Goal: Navigation & Orientation: Find specific page/section

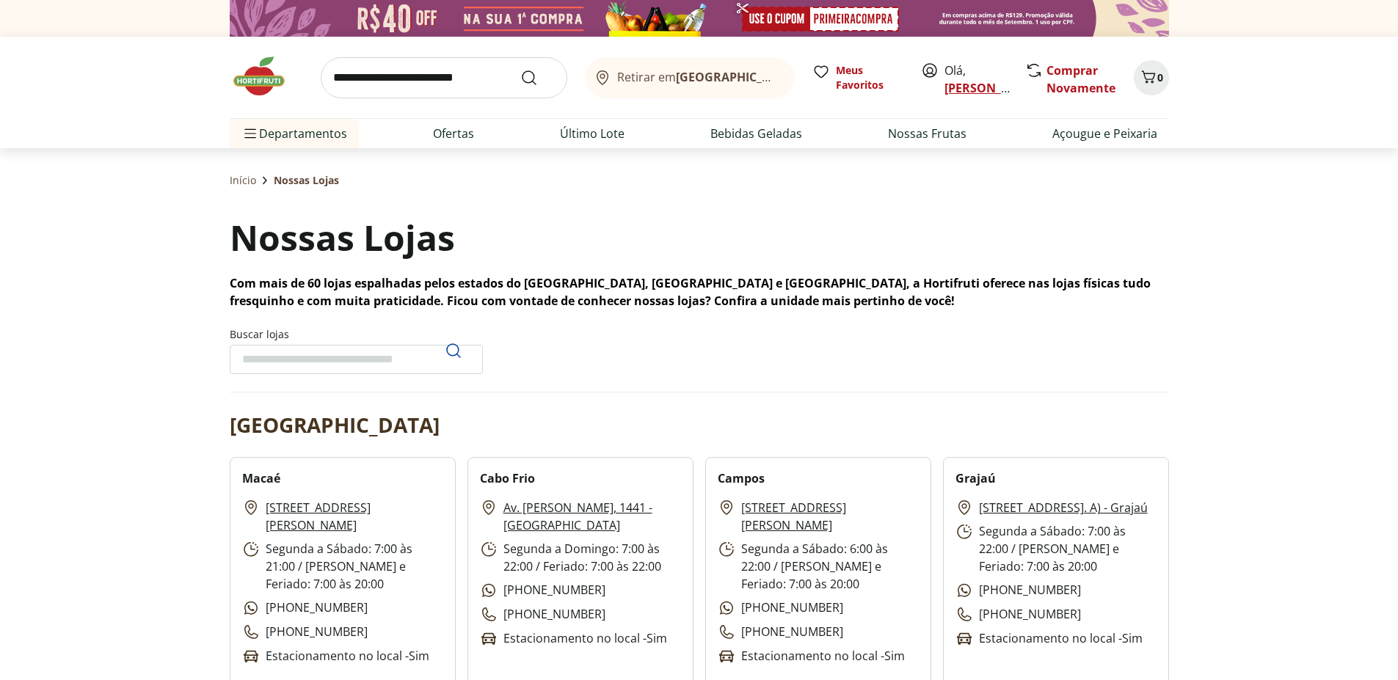
click at [967, 87] on link "[PERSON_NAME]" at bounding box center [992, 88] width 95 height 16
click at [967, 91] on link "[PERSON_NAME]" at bounding box center [992, 88] width 95 height 16
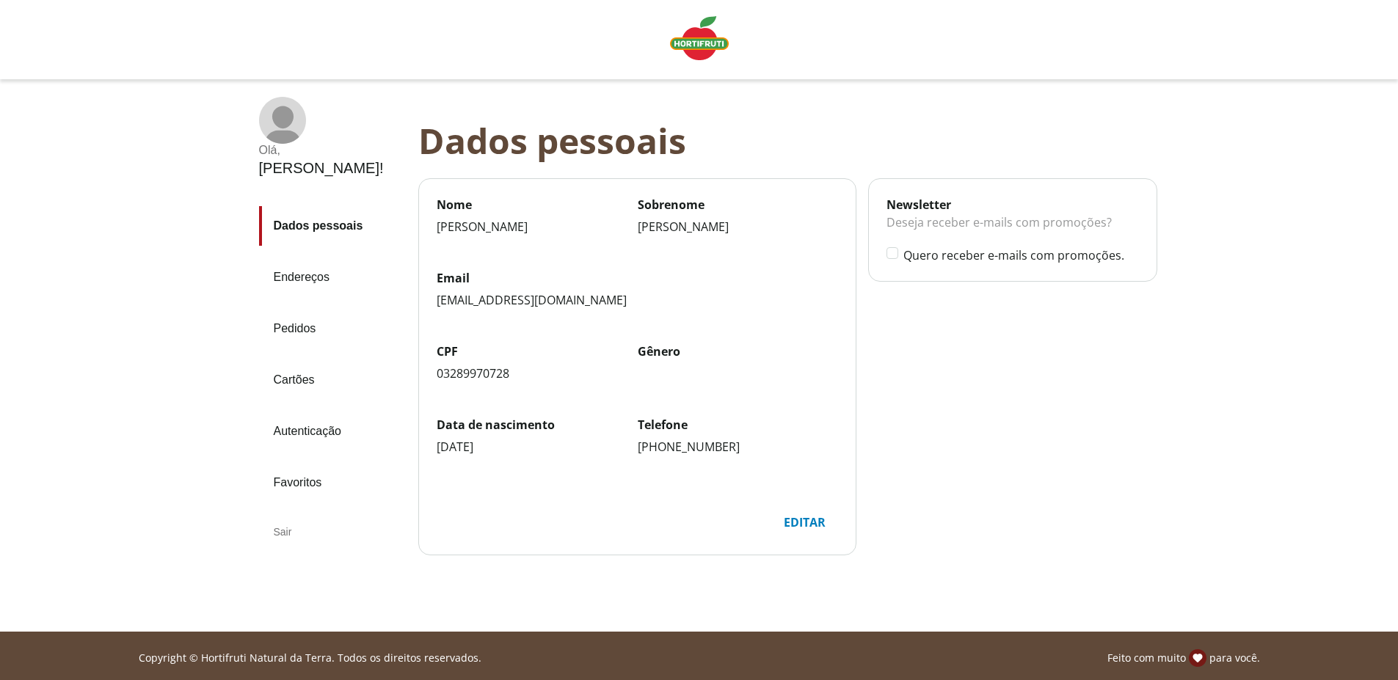
click at [297, 309] on link "Pedidos" at bounding box center [333, 329] width 148 height 40
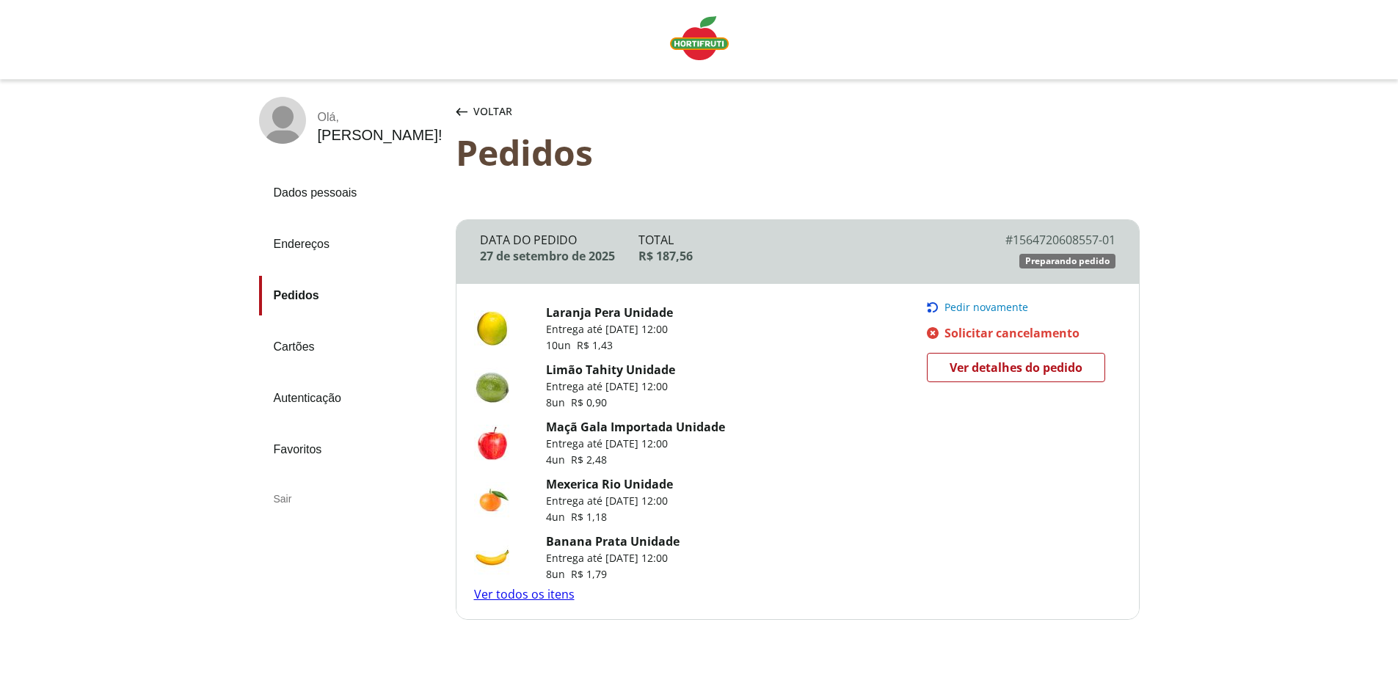
click at [484, 112] on span "Voltar" at bounding box center [492, 111] width 39 height 15
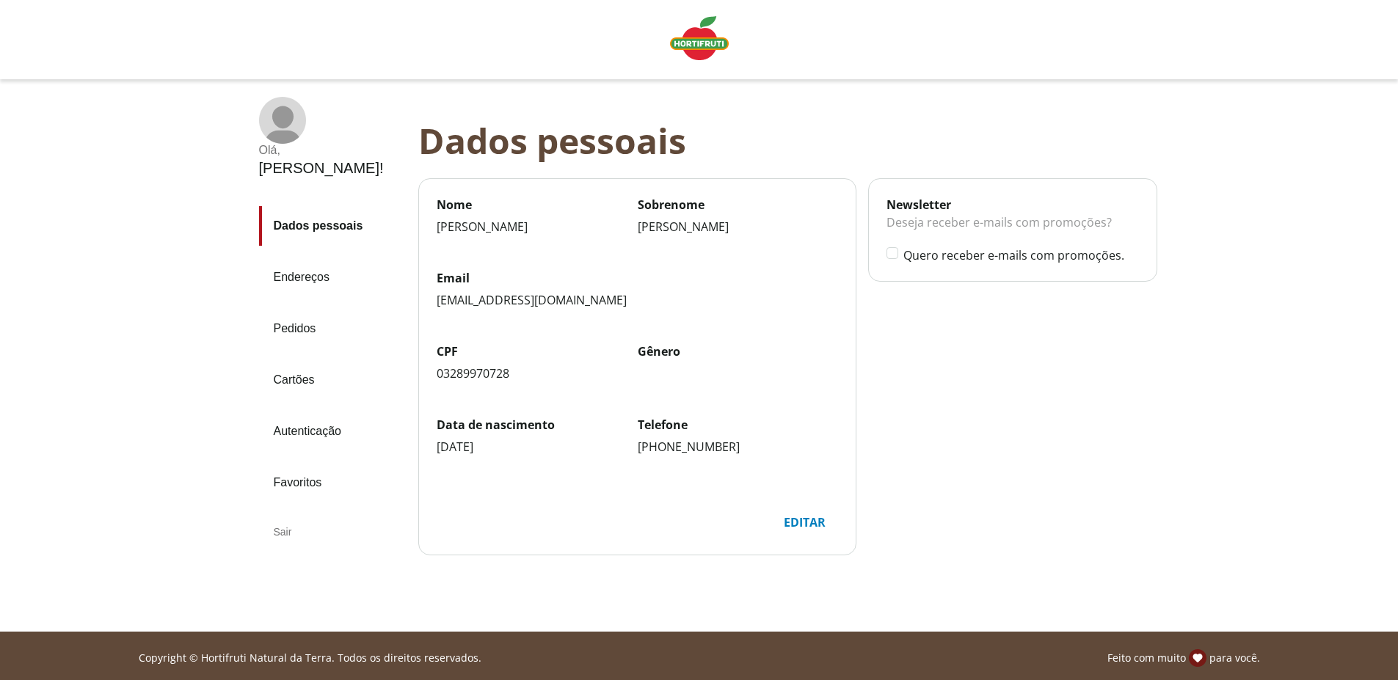
click at [704, 44] on img "Linha de sessão" at bounding box center [699, 38] width 59 height 44
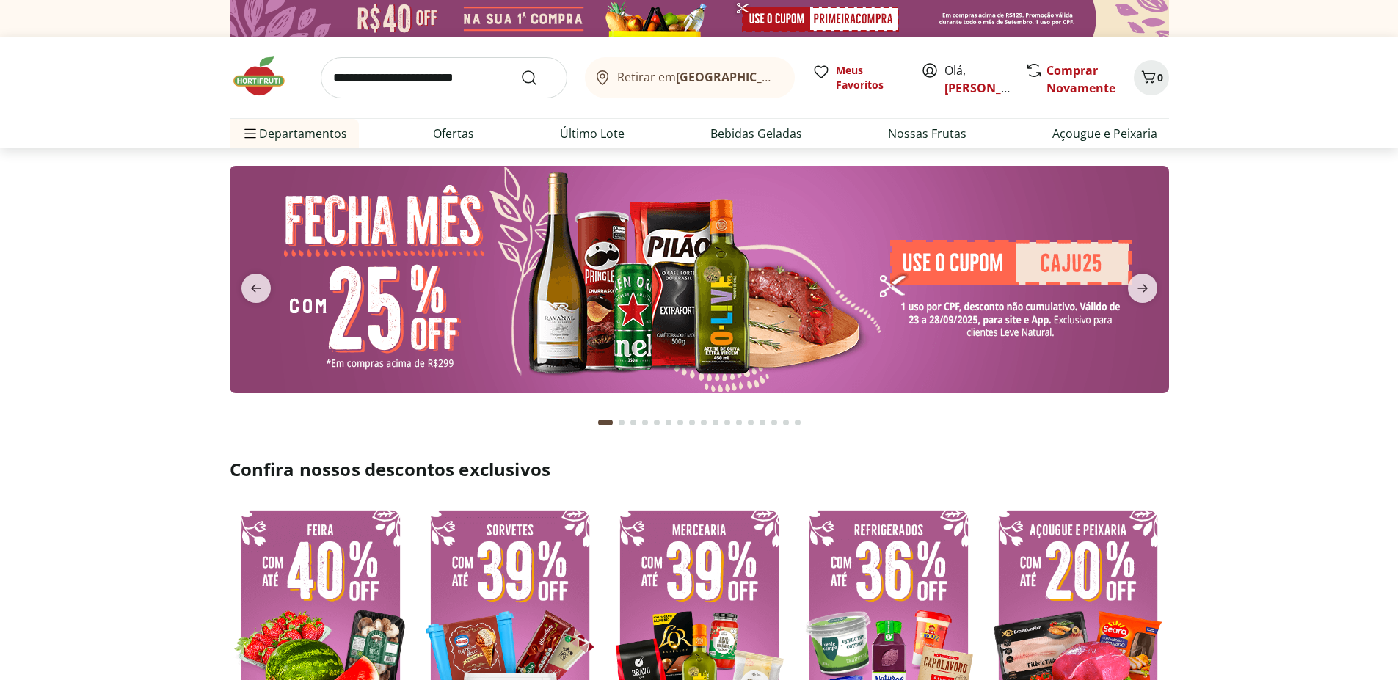
click at [697, 80] on b "[GEOGRAPHIC_DATA]/[GEOGRAPHIC_DATA]" at bounding box center [799, 77] width 247 height 16
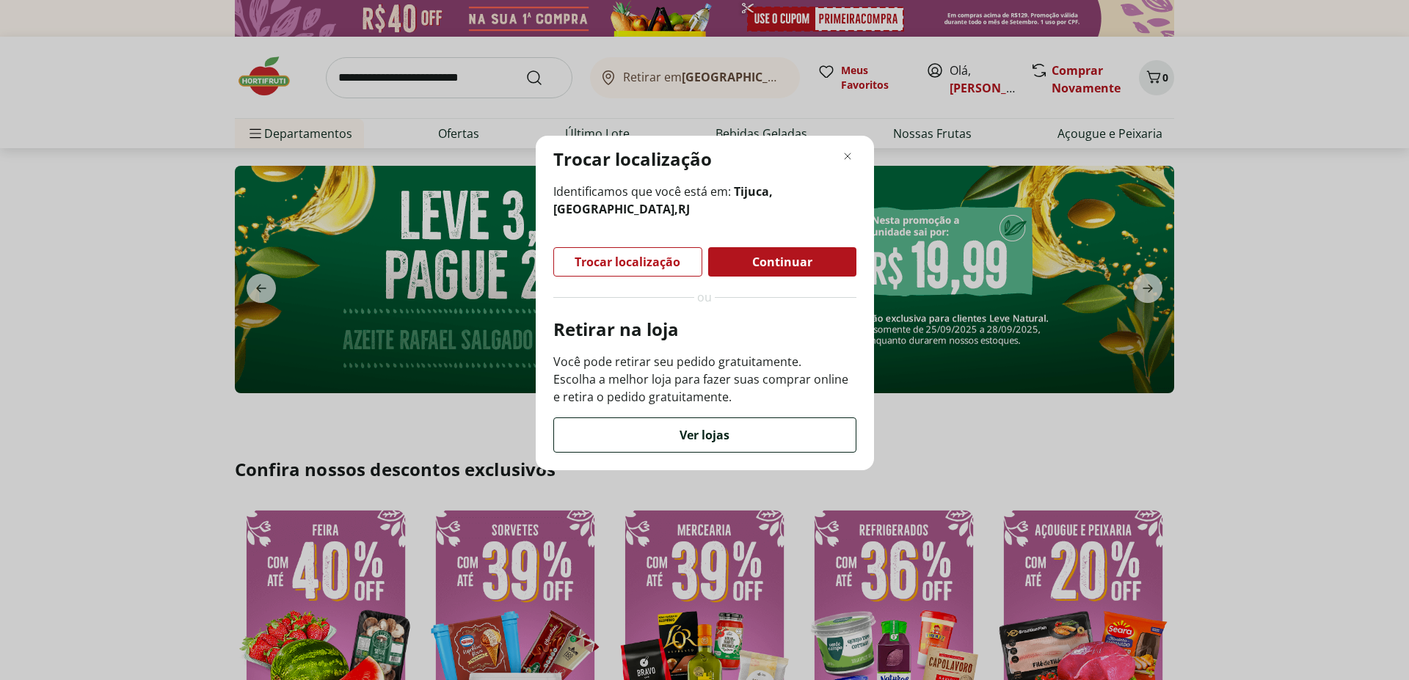
click at [712, 436] on span "Ver lojas" at bounding box center [705, 435] width 50 height 12
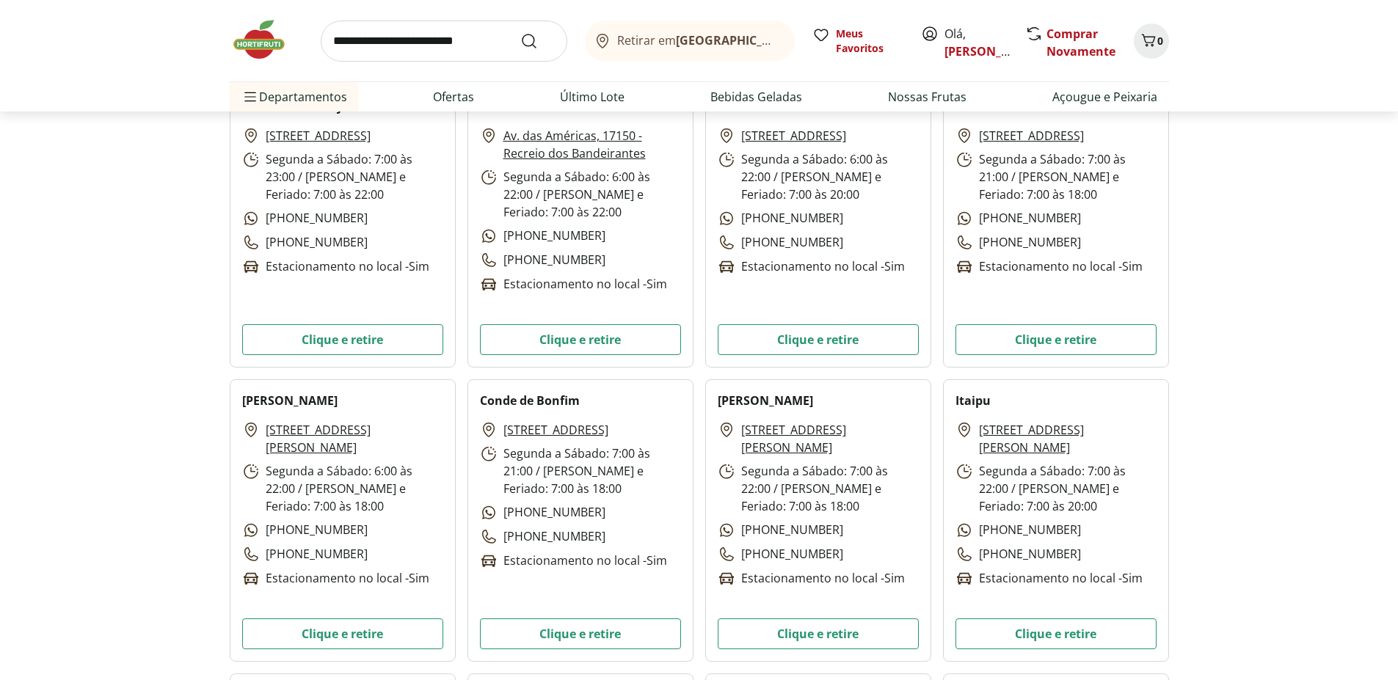
scroll to position [2730, 0]
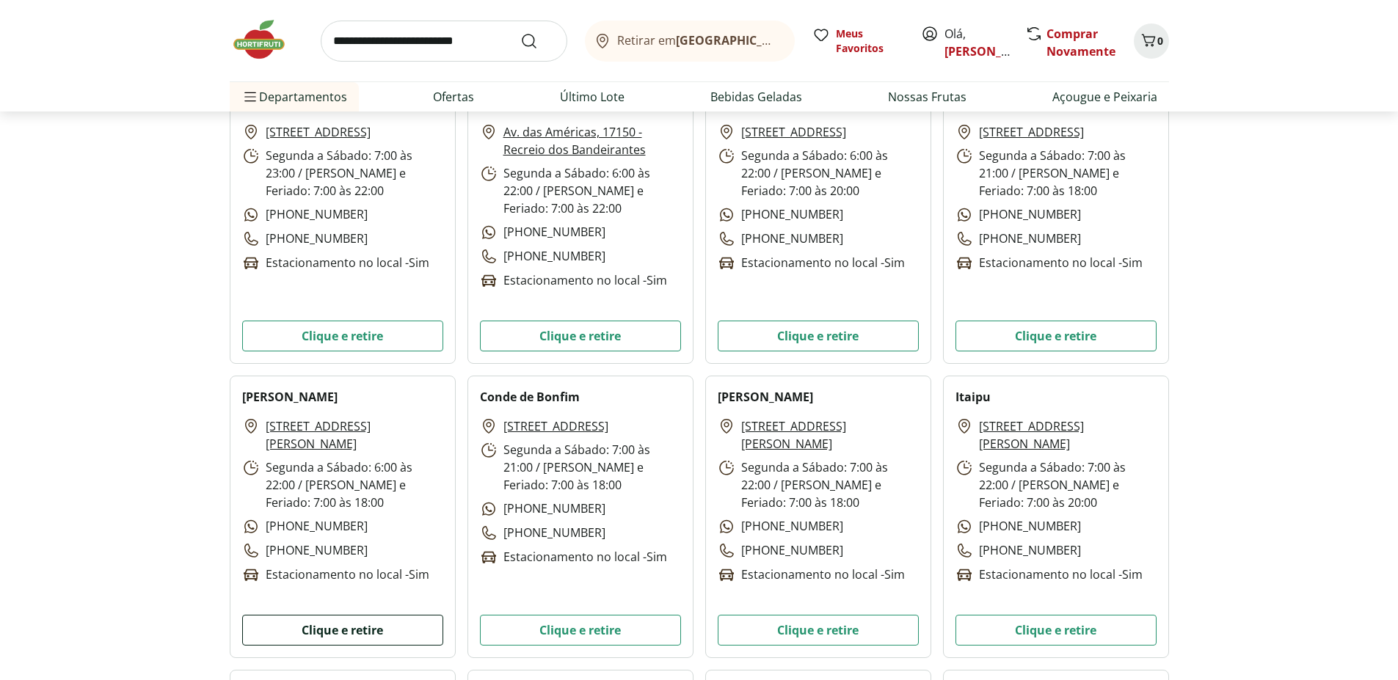
click at [346, 638] on button "Clique e retire" at bounding box center [342, 630] width 201 height 31
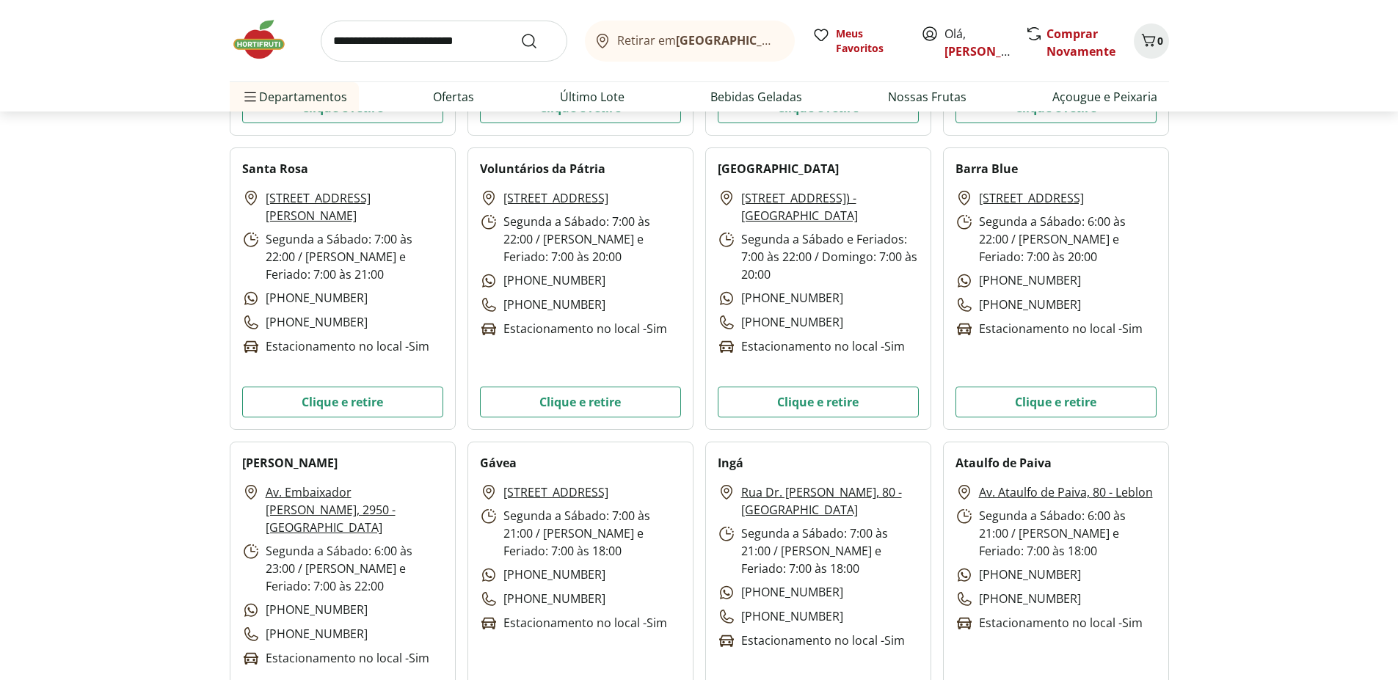
scroll to position [1762, 0]
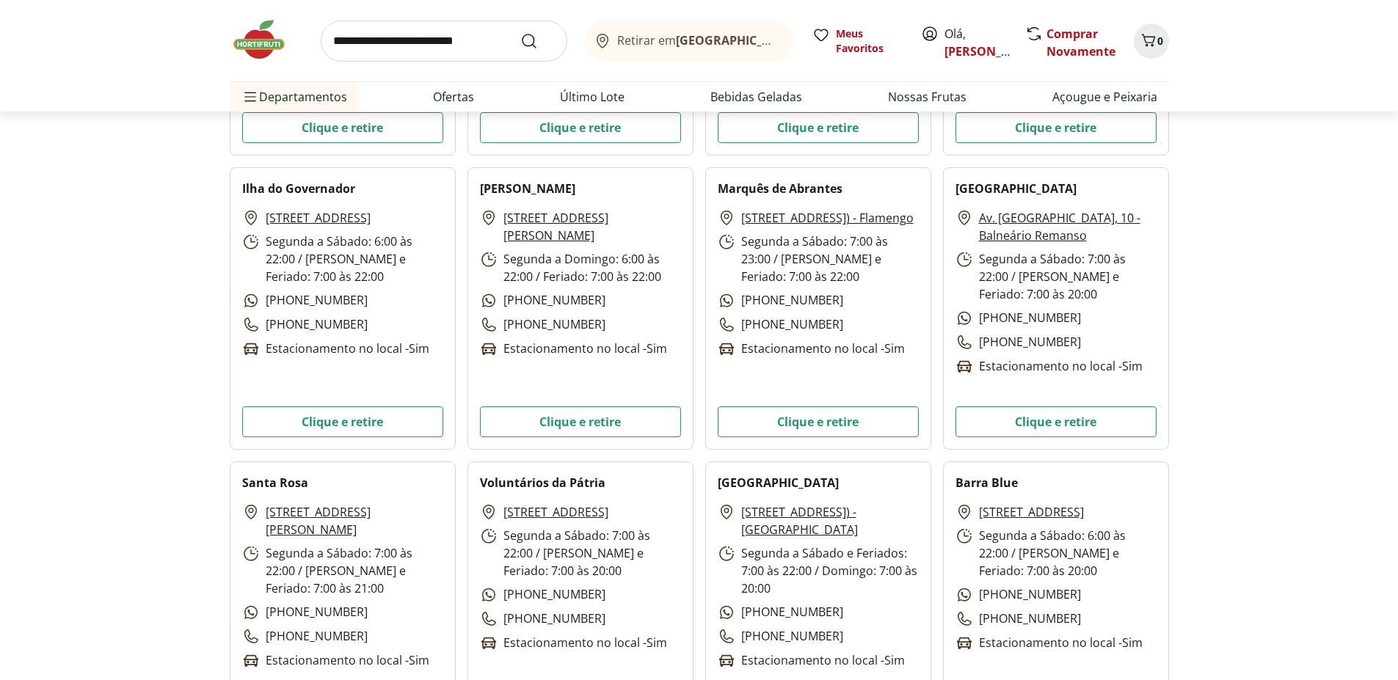
click at [683, 43] on b "[GEOGRAPHIC_DATA]/[GEOGRAPHIC_DATA]" at bounding box center [799, 40] width 247 height 16
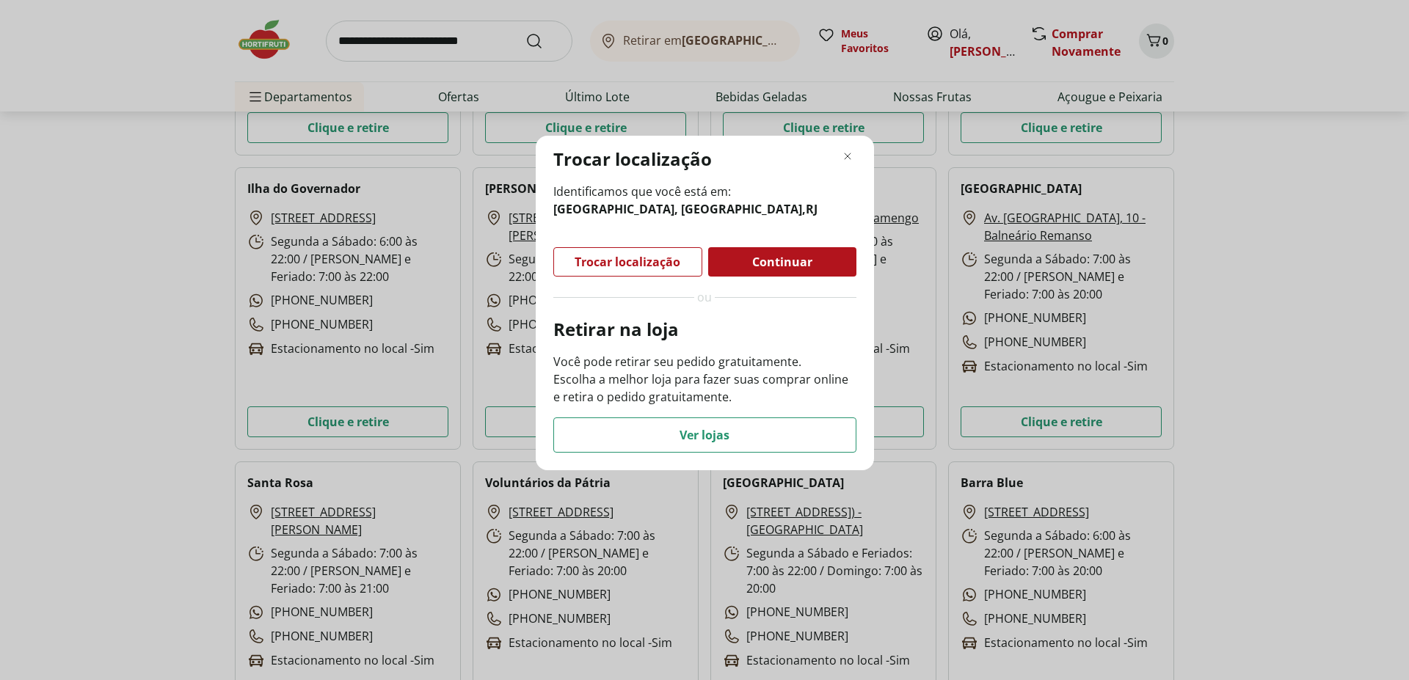
click at [660, 267] on span "Trocar localização" at bounding box center [628, 262] width 106 height 12
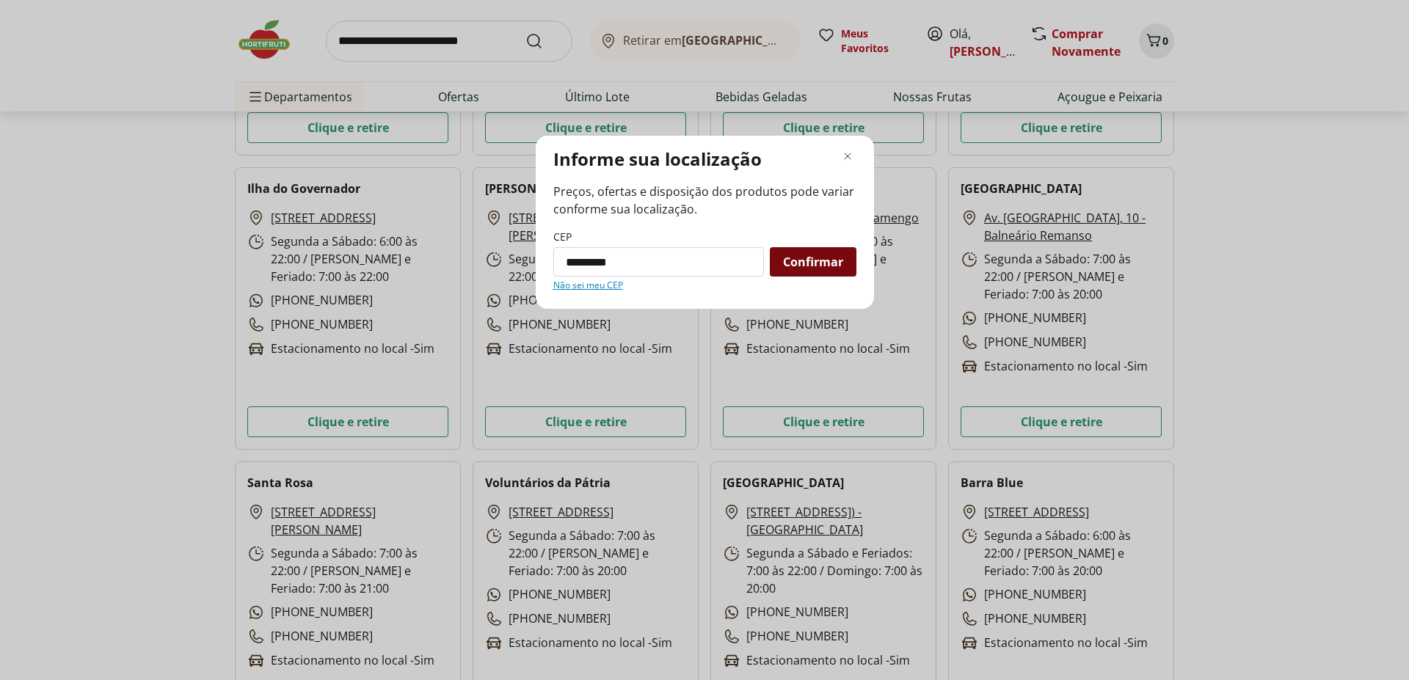
type input "*********"
click at [833, 264] on span "Confirmar" at bounding box center [813, 262] width 60 height 12
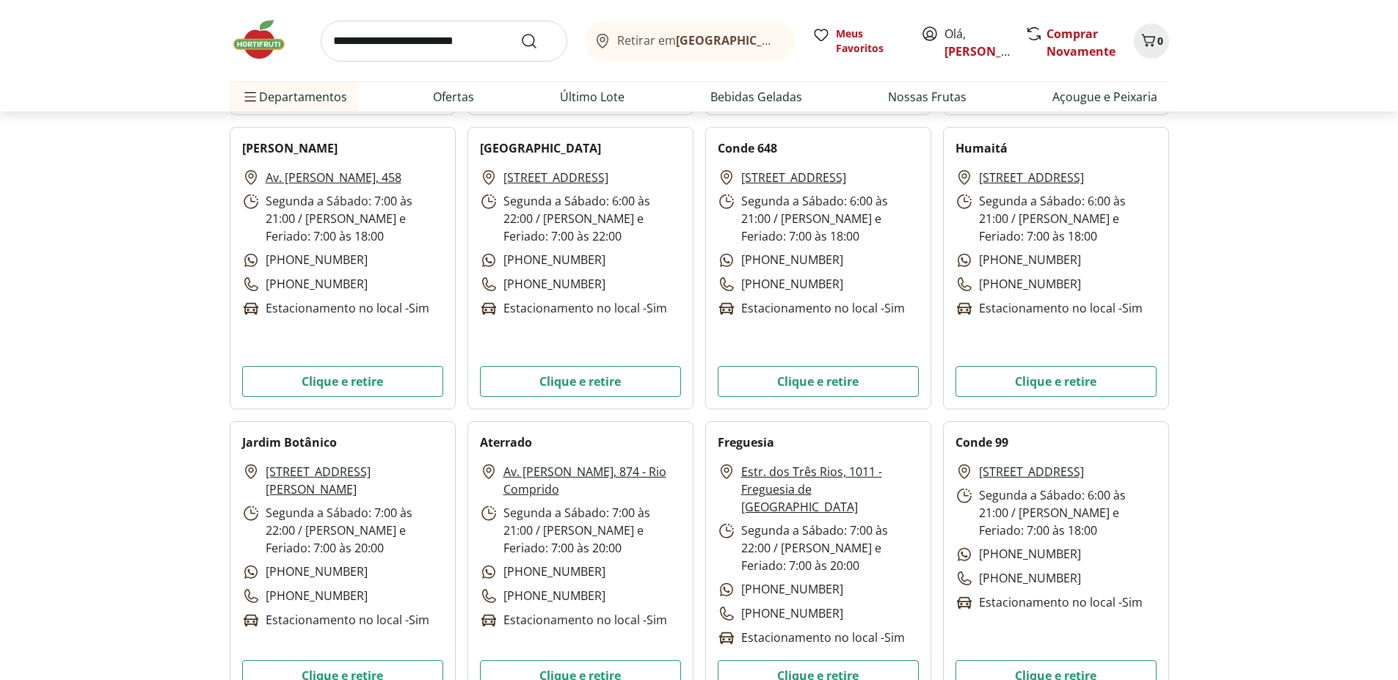
scroll to position [3259, 0]
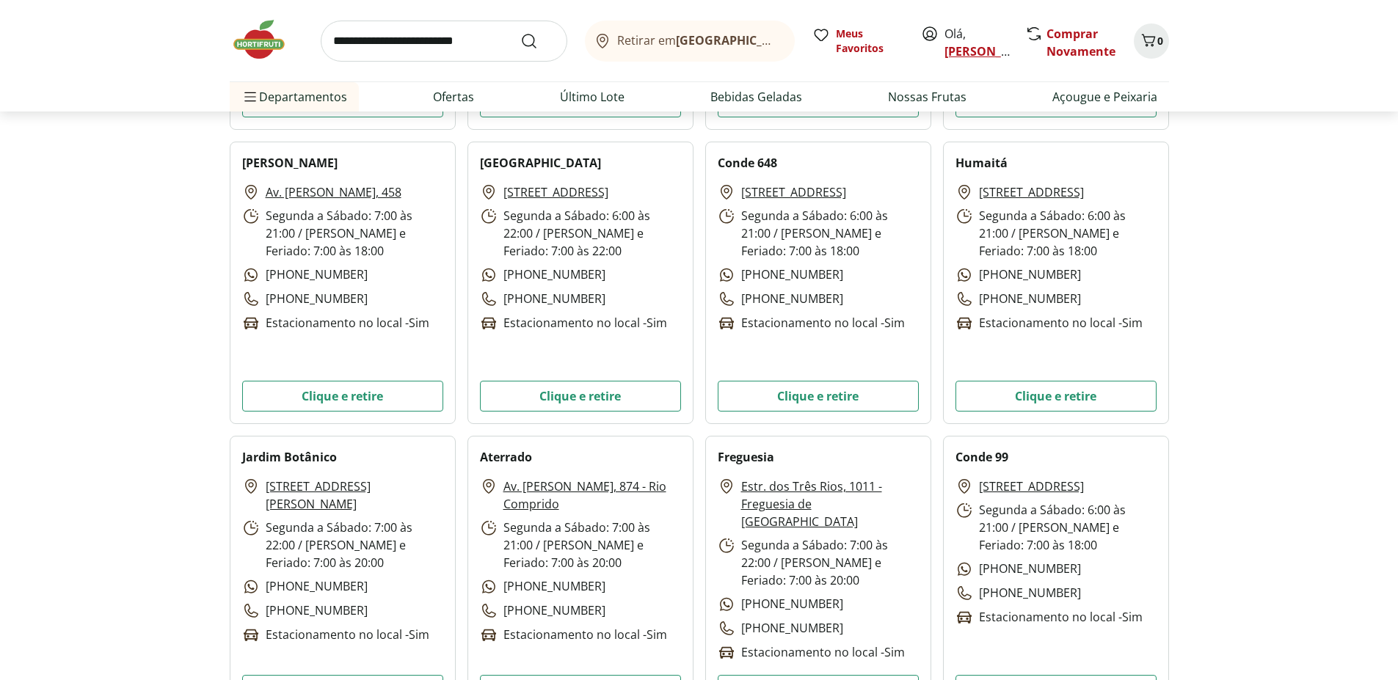
click at [966, 53] on link "[PERSON_NAME]" at bounding box center [992, 51] width 95 height 16
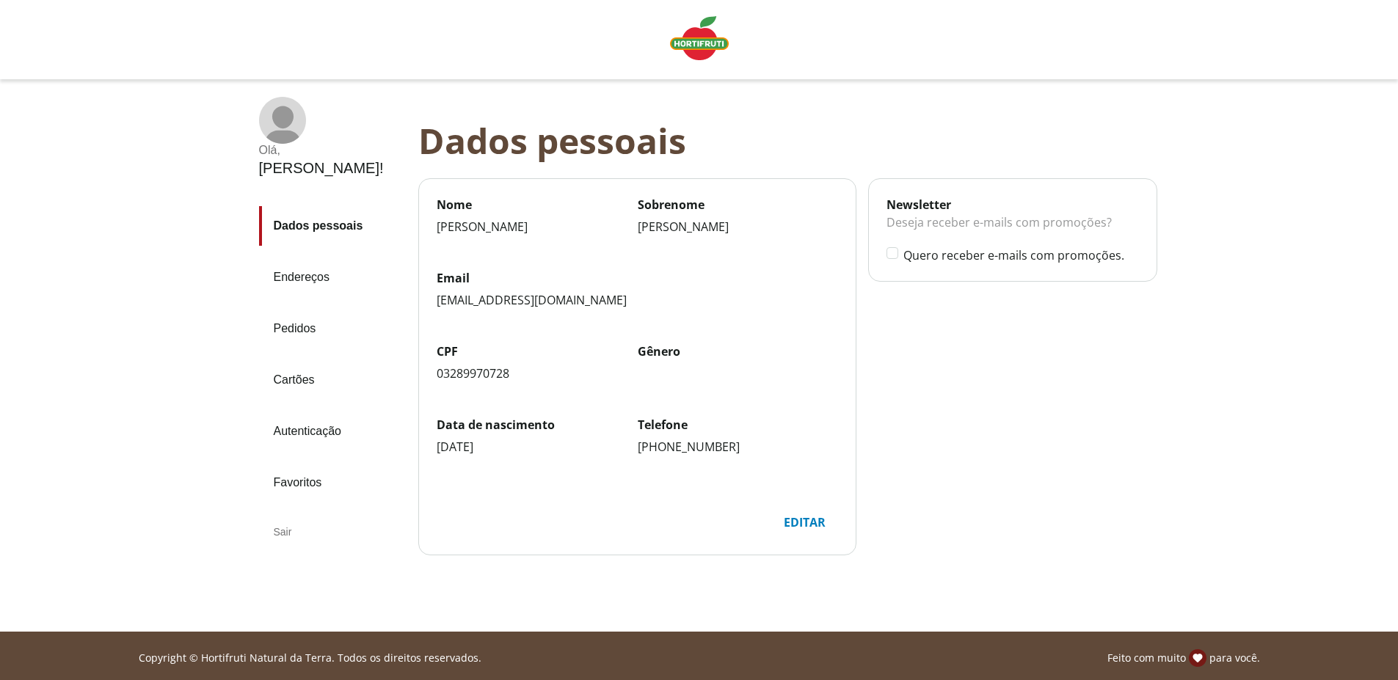
click at [275, 515] on div "Sair" at bounding box center [333, 532] width 148 height 35
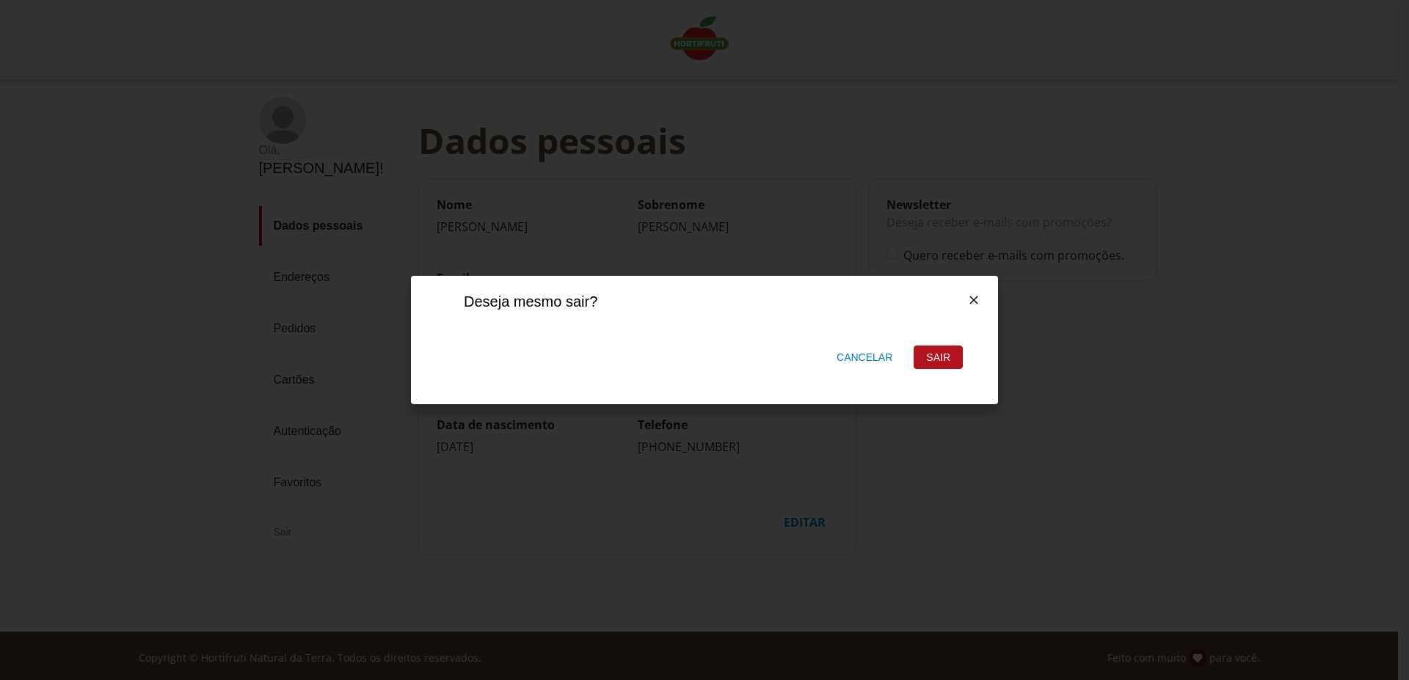
click at [935, 353] on div "Sair" at bounding box center [939, 357] width 48 height 22
